Goal: Transaction & Acquisition: Purchase product/service

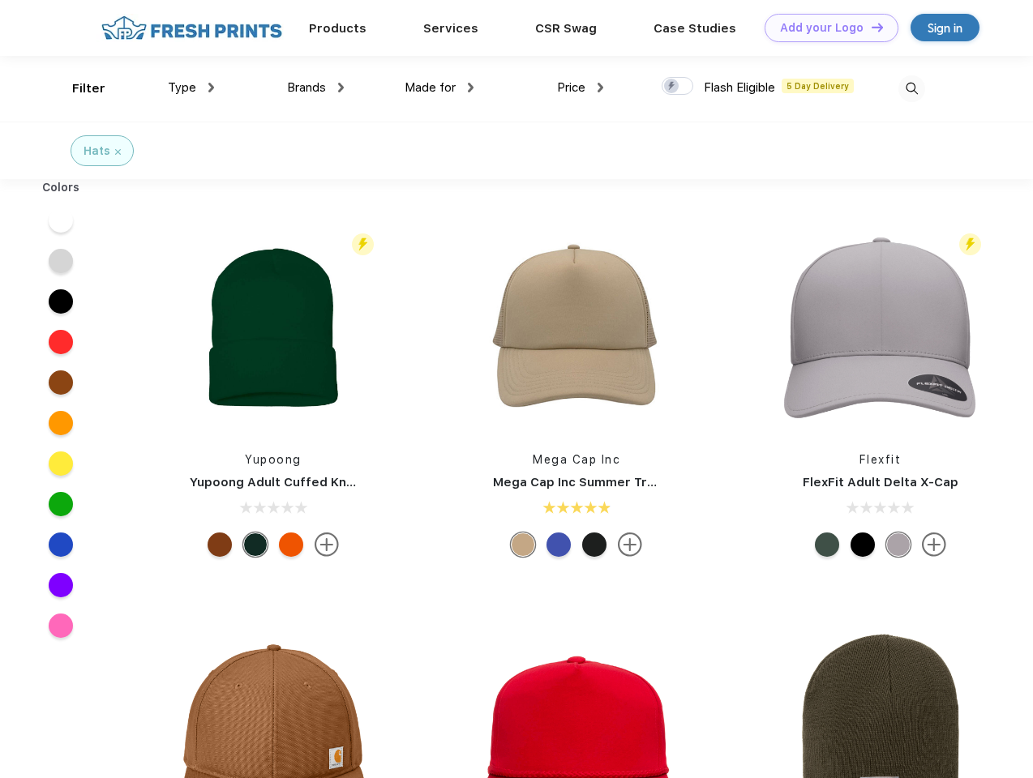
scroll to position [1, 0]
click at [825, 28] on link "Add your Logo Design Tool" at bounding box center [832, 28] width 134 height 28
click at [0, 0] on div "Design Tool" at bounding box center [0, 0] width 0 height 0
click at [870, 27] on link "Add your Logo Design Tool" at bounding box center [832, 28] width 134 height 28
click at [78, 88] on div "Filter" at bounding box center [88, 88] width 33 height 19
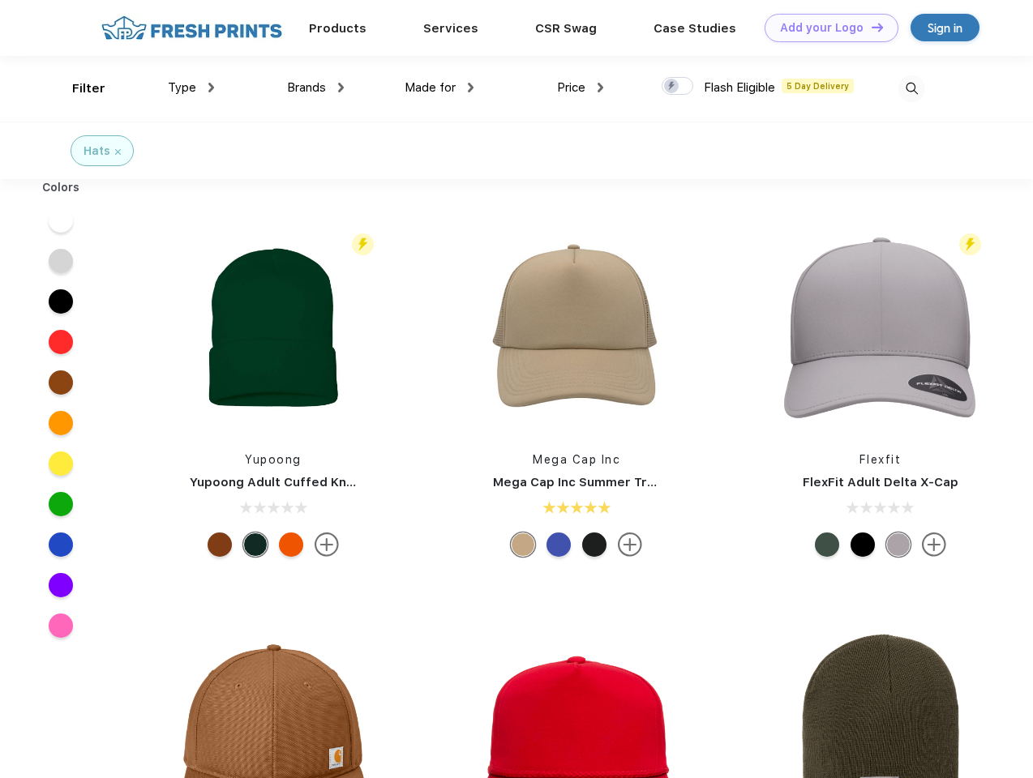
click at [191, 88] on span "Type" at bounding box center [182, 87] width 28 height 15
click at [315, 88] on span "Brands" at bounding box center [306, 87] width 39 height 15
click at [439, 88] on span "Made for" at bounding box center [430, 87] width 51 height 15
click at [581, 88] on span "Price" at bounding box center [571, 87] width 28 height 15
click at [678, 87] on div at bounding box center [678, 86] width 32 height 18
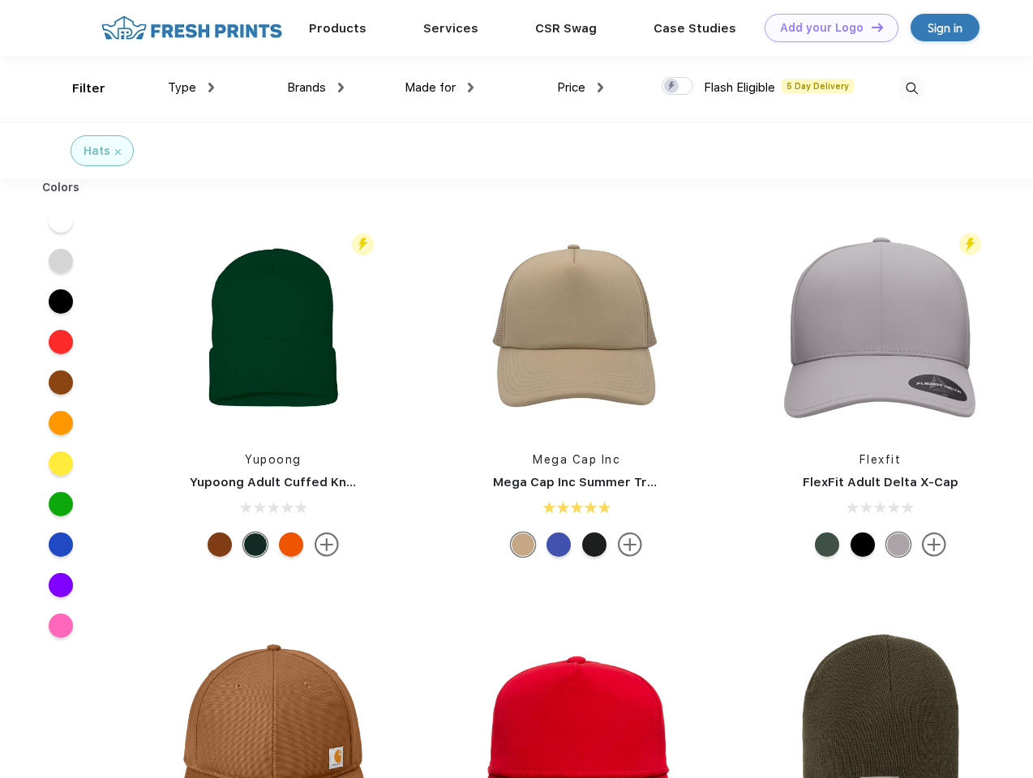
click at [672, 87] on input "checkbox" at bounding box center [667, 81] width 11 height 11
click at [911, 88] on img at bounding box center [911, 88] width 27 height 27
